Goal: Task Accomplishment & Management: Complete application form

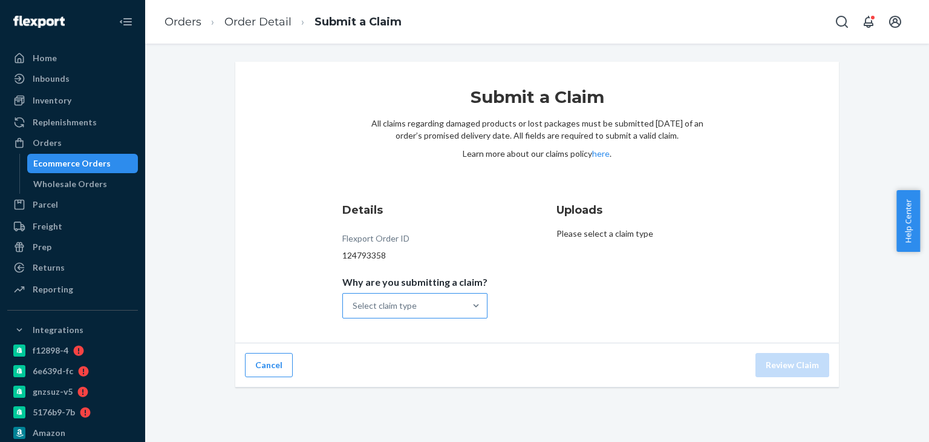
click at [419, 295] on div "Select claim type" at bounding box center [404, 305] width 122 height 24
click at [354, 299] on input "Why are you submitting a claim? Select claim type" at bounding box center [353, 305] width 1 height 12
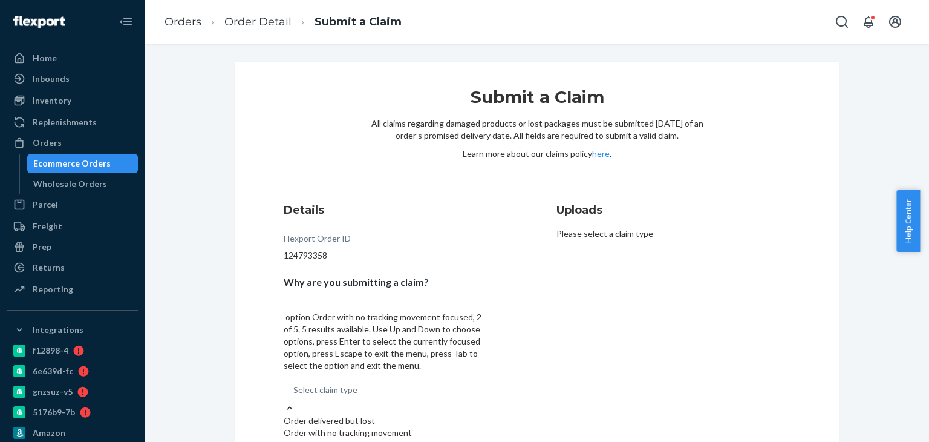
click at [400, 426] on div "Order with no tracking movement" at bounding box center [386, 432] width 204 height 12
click at [295, 383] on input "Why are you submitting a claim? option Order with no tracking movement focused,…" at bounding box center [293, 389] width 1 height 12
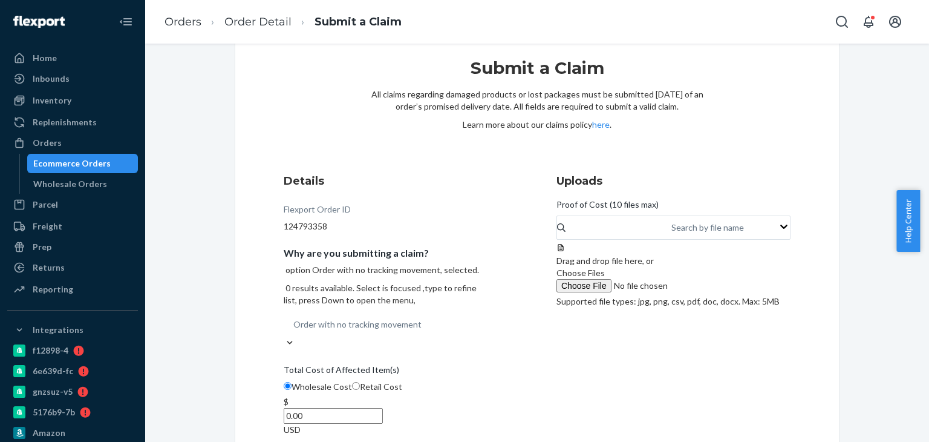
scroll to position [44, 0]
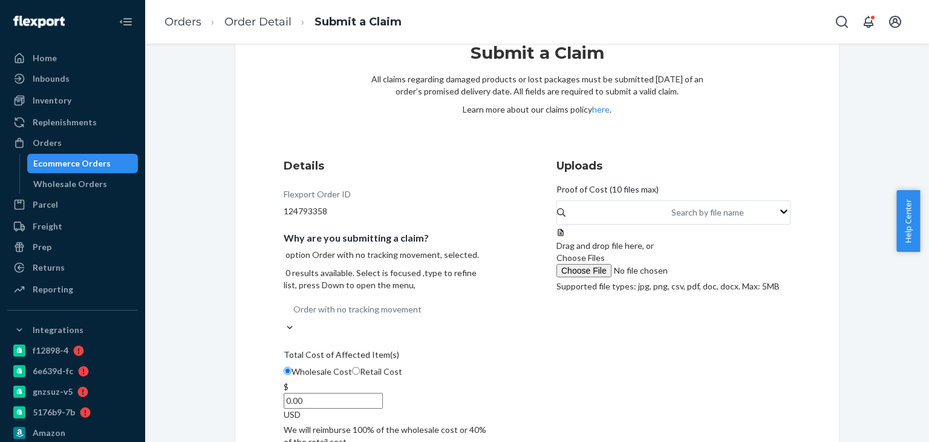
click at [605, 262] on span "Choose Files" at bounding box center [580, 257] width 48 height 10
click at [676, 277] on input "Choose Files" at bounding box center [638, 270] width 165 height 13
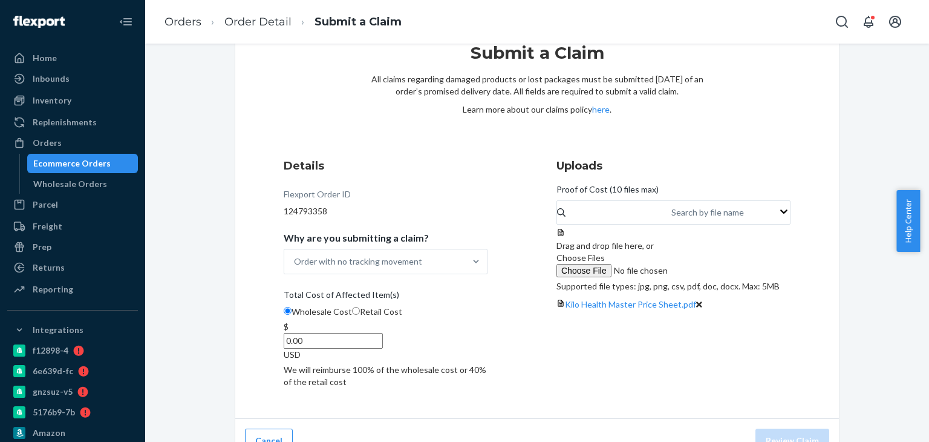
click at [383, 333] on input "0.00" at bounding box center [333, 341] width 99 height 16
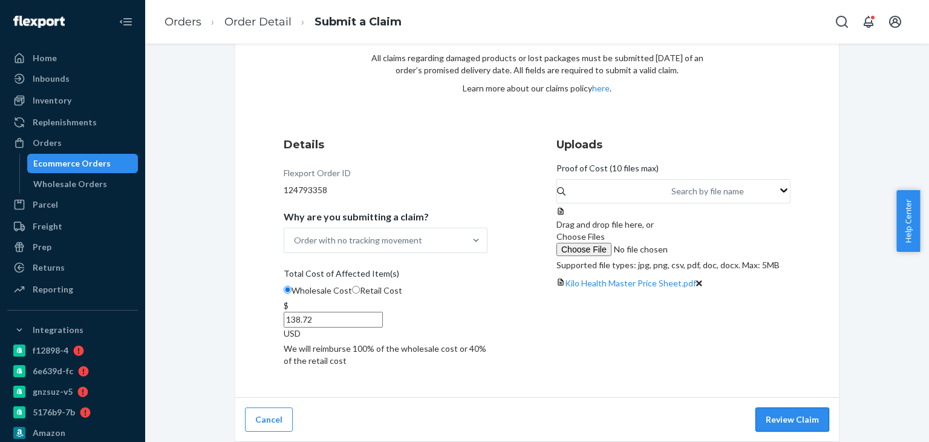
type input "138.72"
click at [794, 417] on button "Review Claim" at bounding box center [792, 419] width 74 height 24
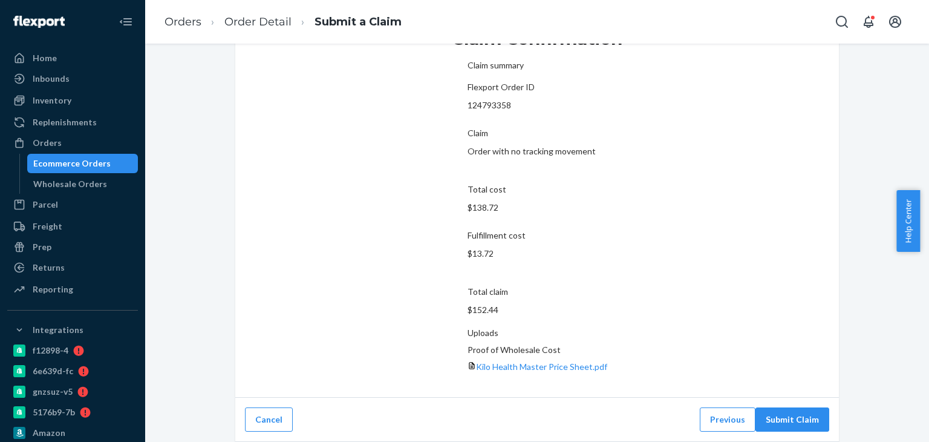
scroll to position [21, 0]
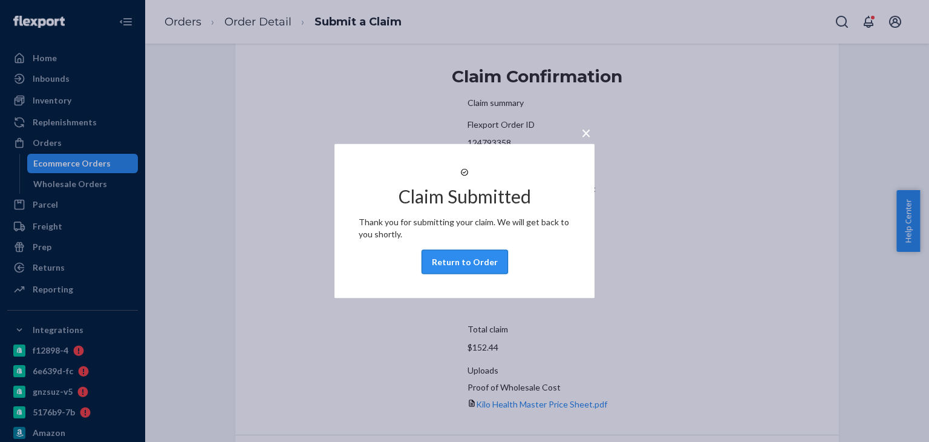
click at [455, 267] on button "Return to Order" at bounding box center [465, 262] width 86 height 24
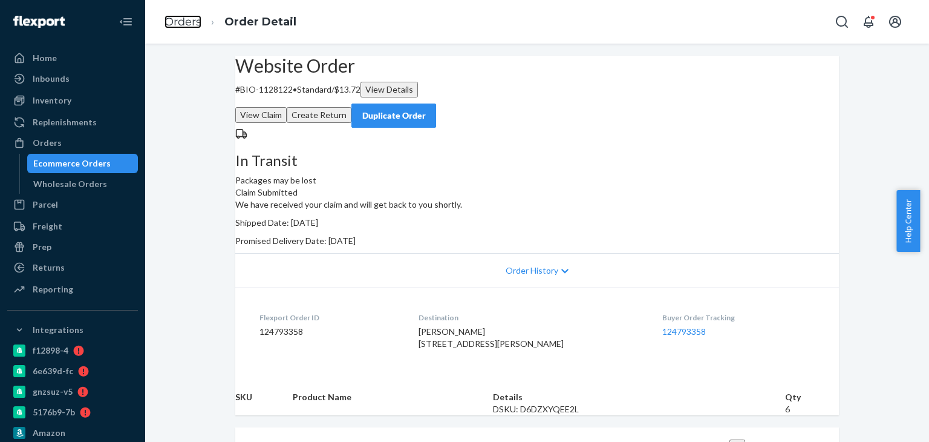
click at [189, 19] on link "Orders" at bounding box center [183, 21] width 37 height 13
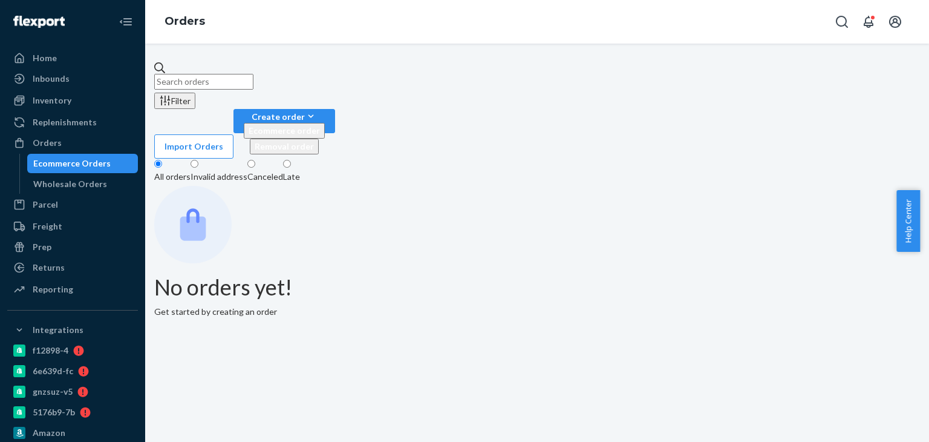
click at [247, 74] on input "text" at bounding box center [203, 82] width 99 height 16
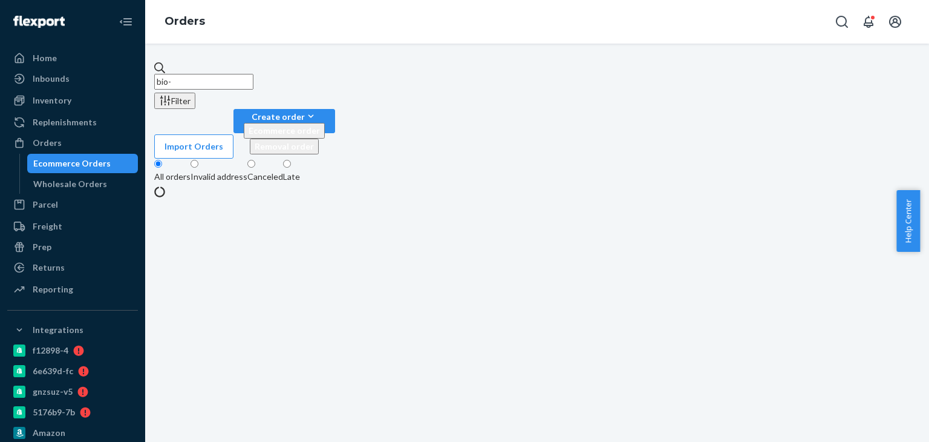
paste input "2645456"
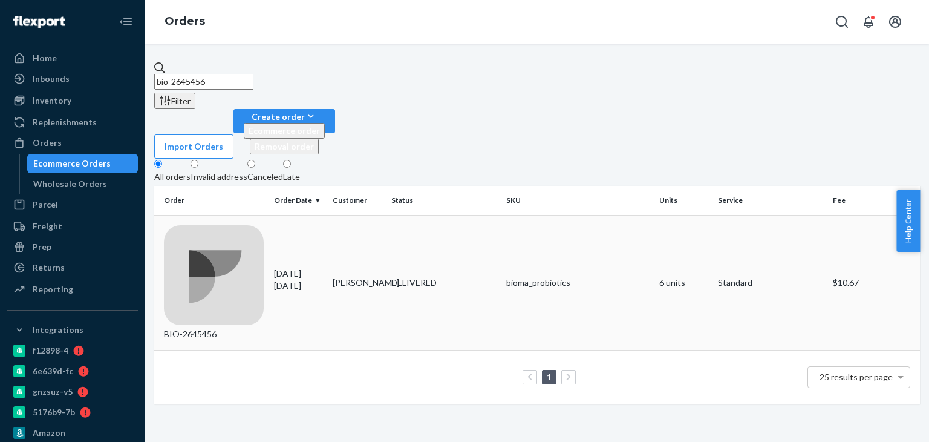
type input "bio-2645456"
click at [221, 225] on div "BIO-2645456" at bounding box center [214, 283] width 100 height 116
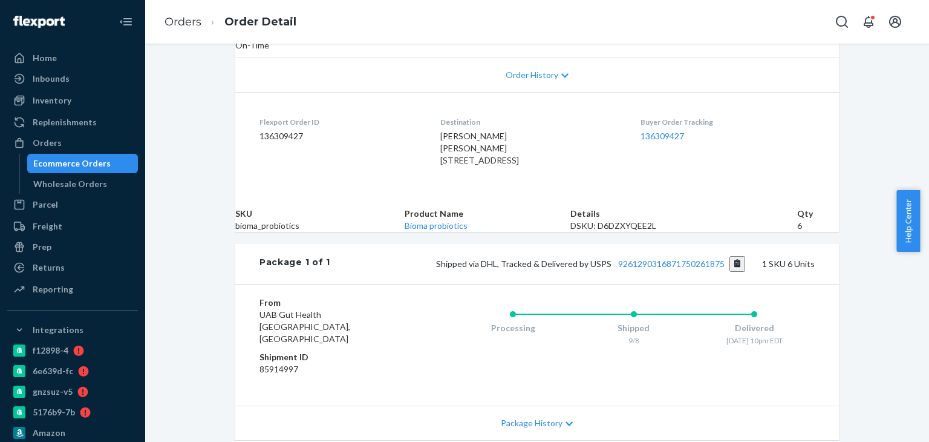
scroll to position [242, 0]
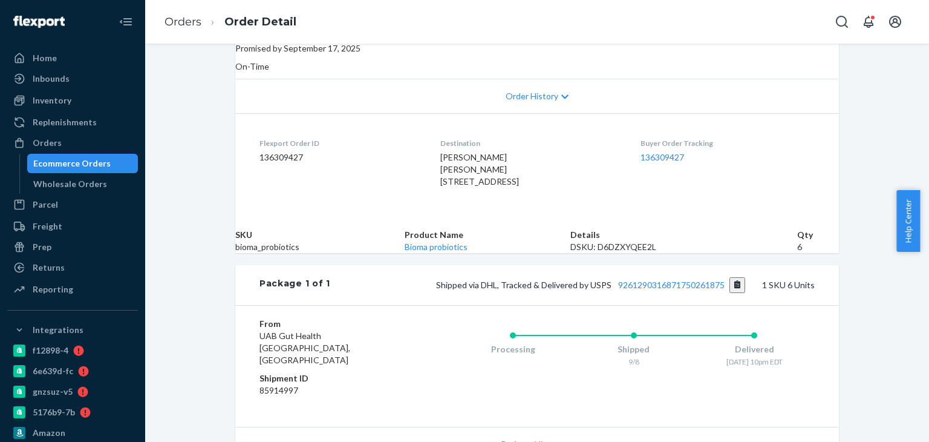
click at [440, 152] on span "[PERSON_NAME] [PERSON_NAME] [STREET_ADDRESS]" at bounding box center [479, 169] width 79 height 34
copy span "[PERSON_NAME]"
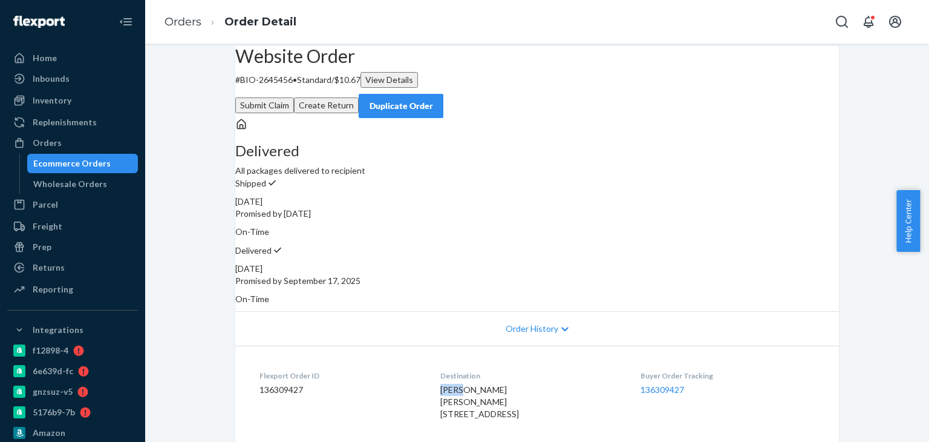
scroll to position [0, 0]
